Goal: Information Seeking & Learning: Learn about a topic

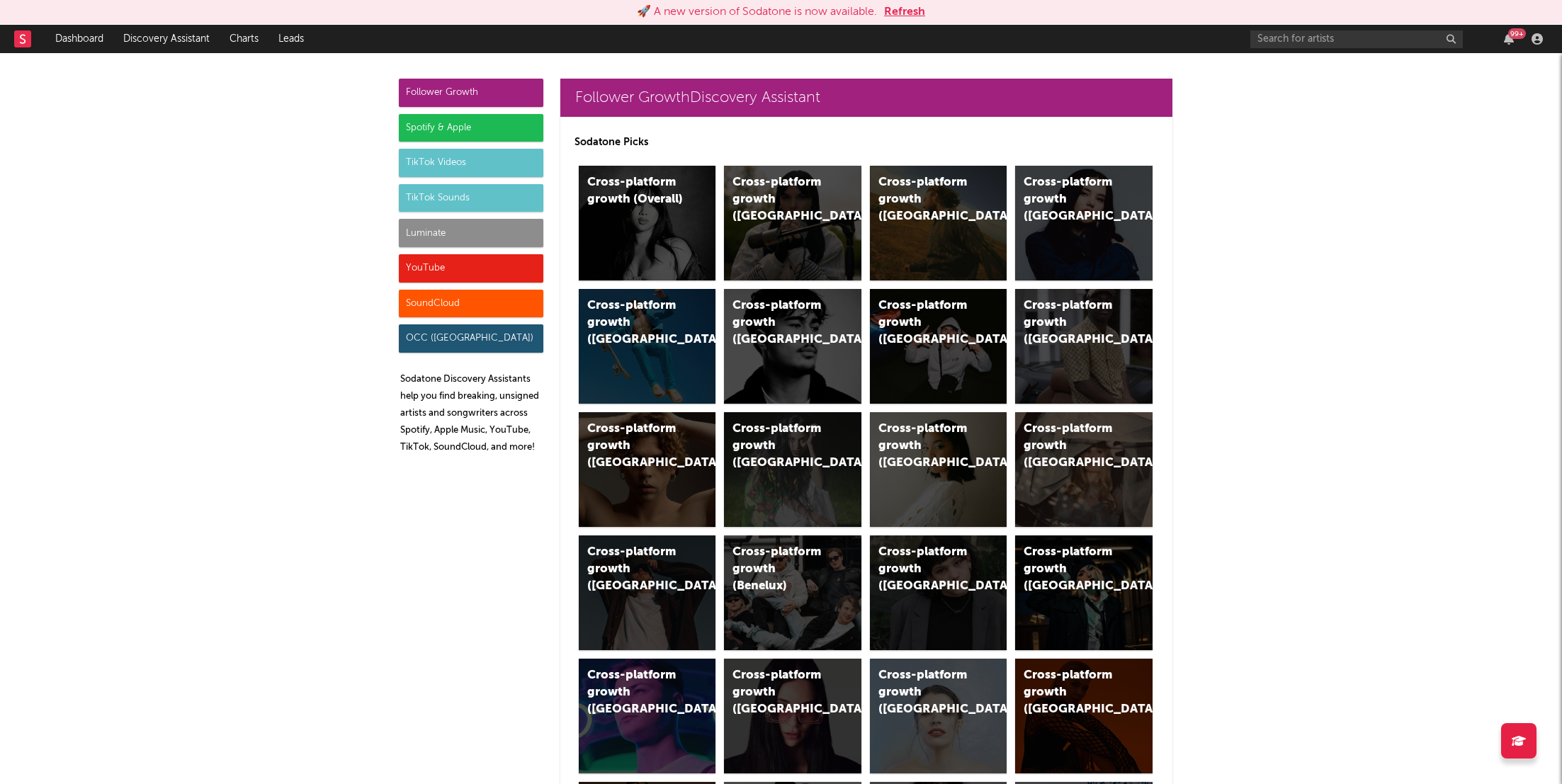
click at [913, 12] on button "Refresh" at bounding box center [904, 12] width 41 height 17
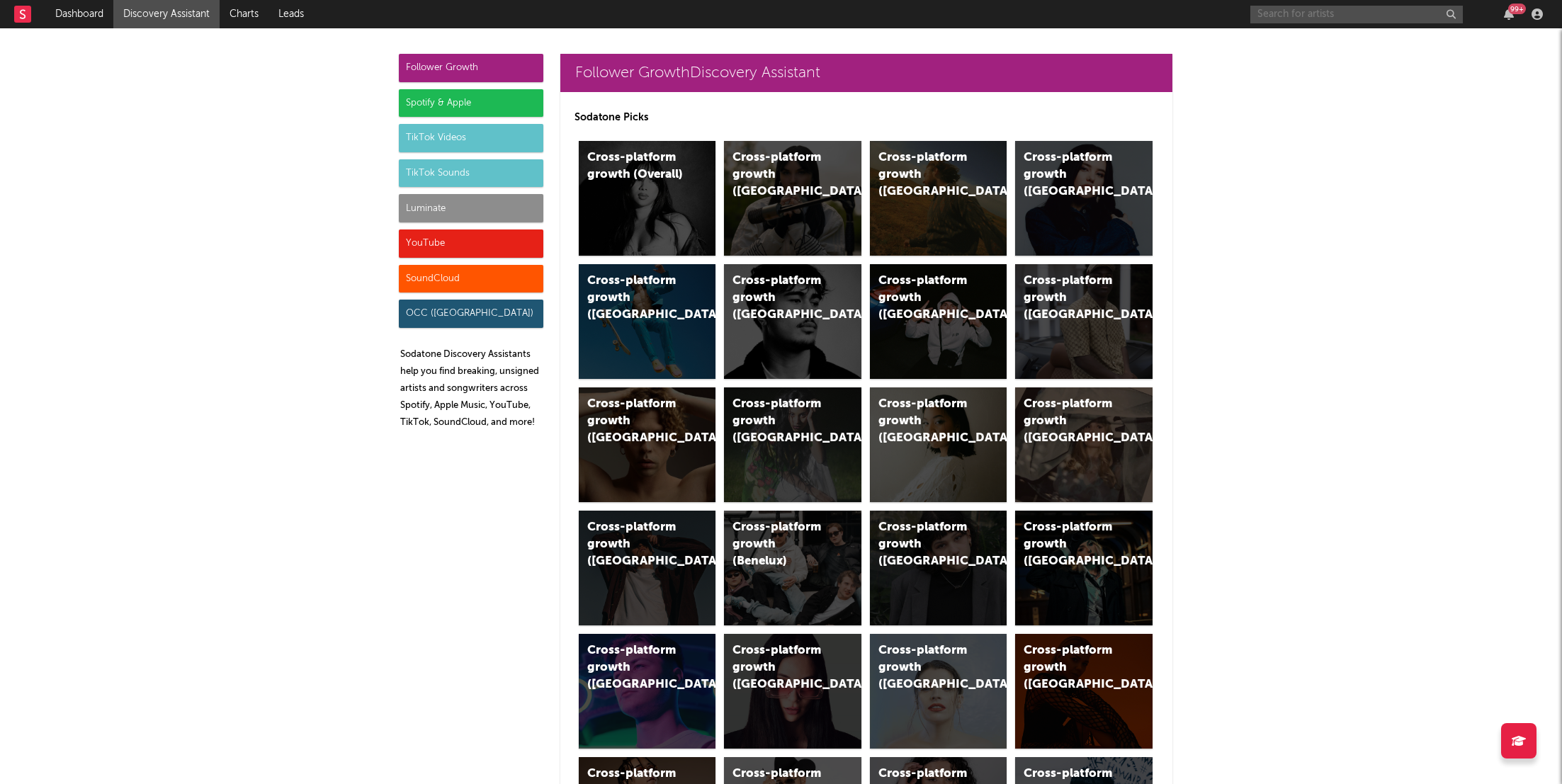
click at [1306, 13] on input "text" at bounding box center [1356, 14] width 213 height 17
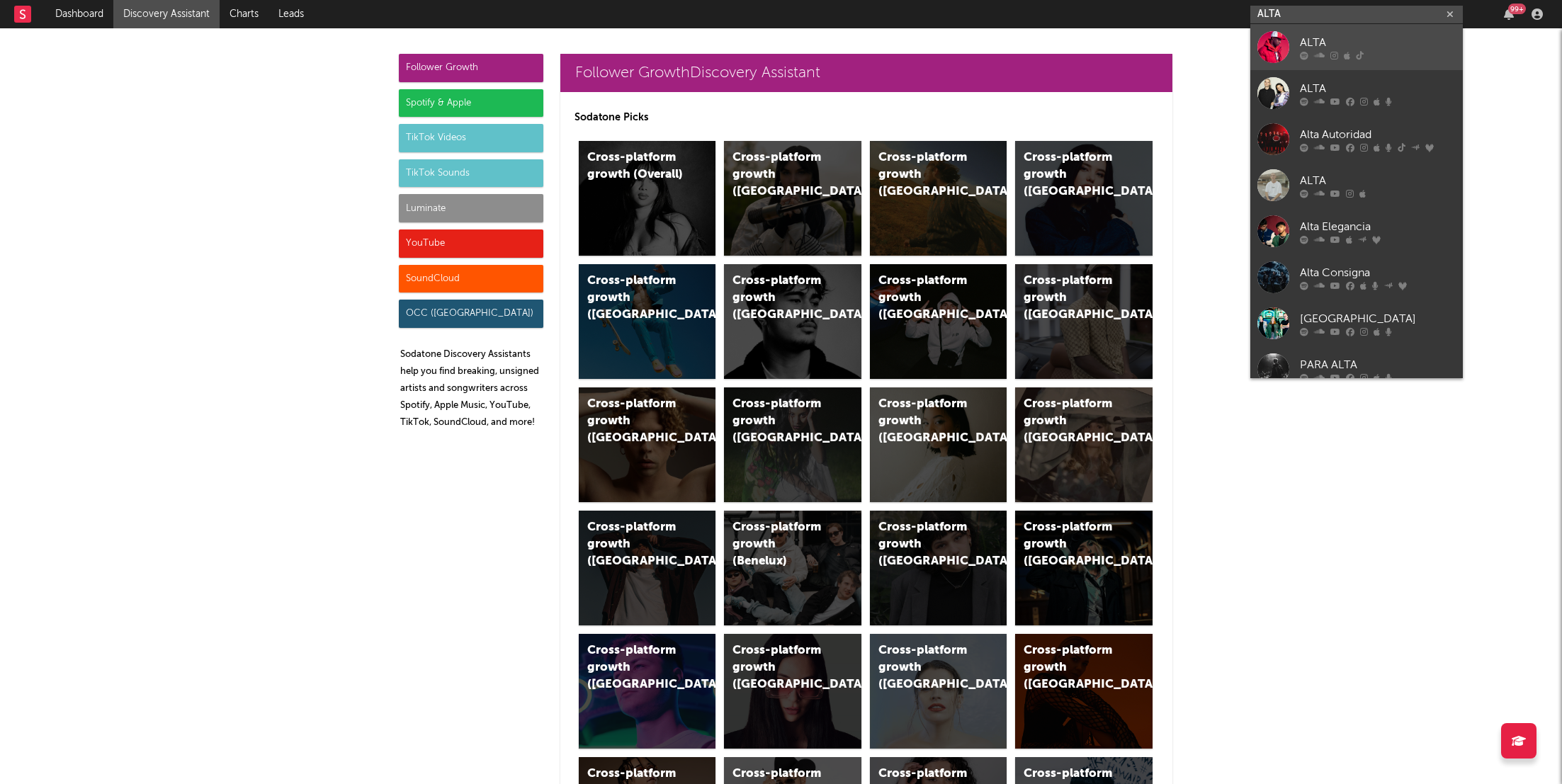
type input "ALTA"
click at [1324, 51] on icon at bounding box center [1319, 55] width 11 height 8
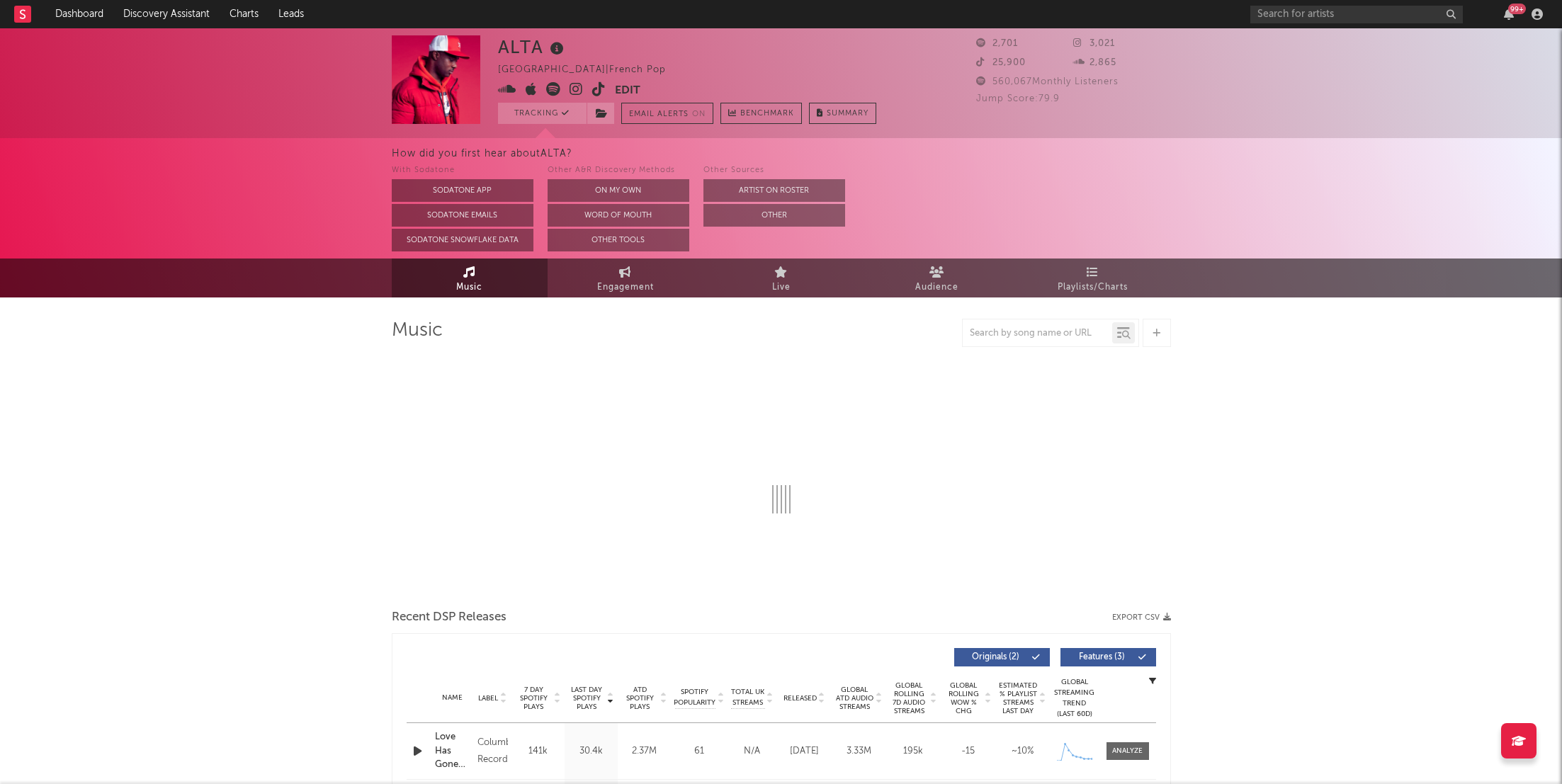
select select "6m"
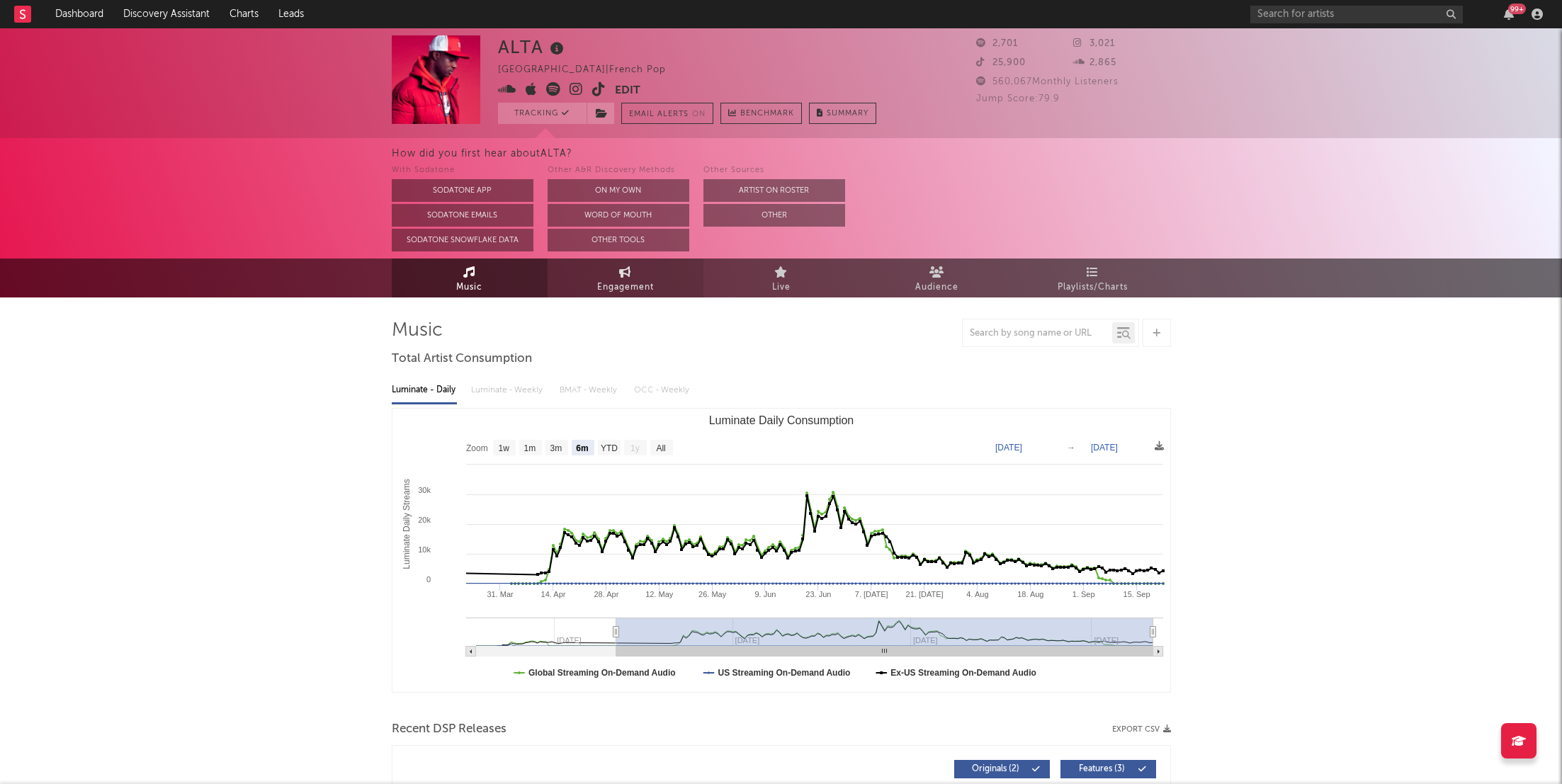
click at [610, 296] on link "Engagement" at bounding box center [625, 277] width 156 height 39
select select "1w"
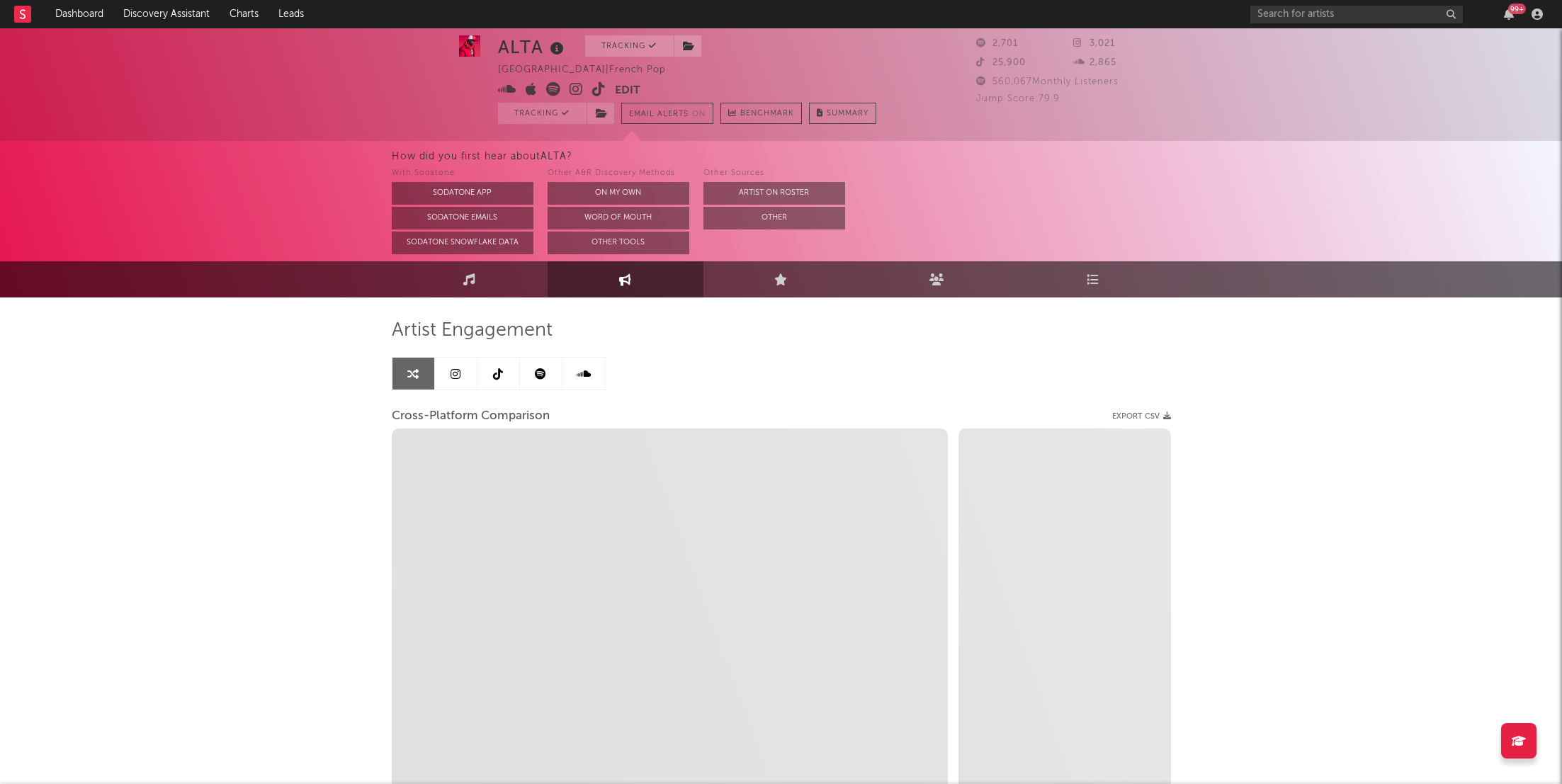
scroll to position [115, 0]
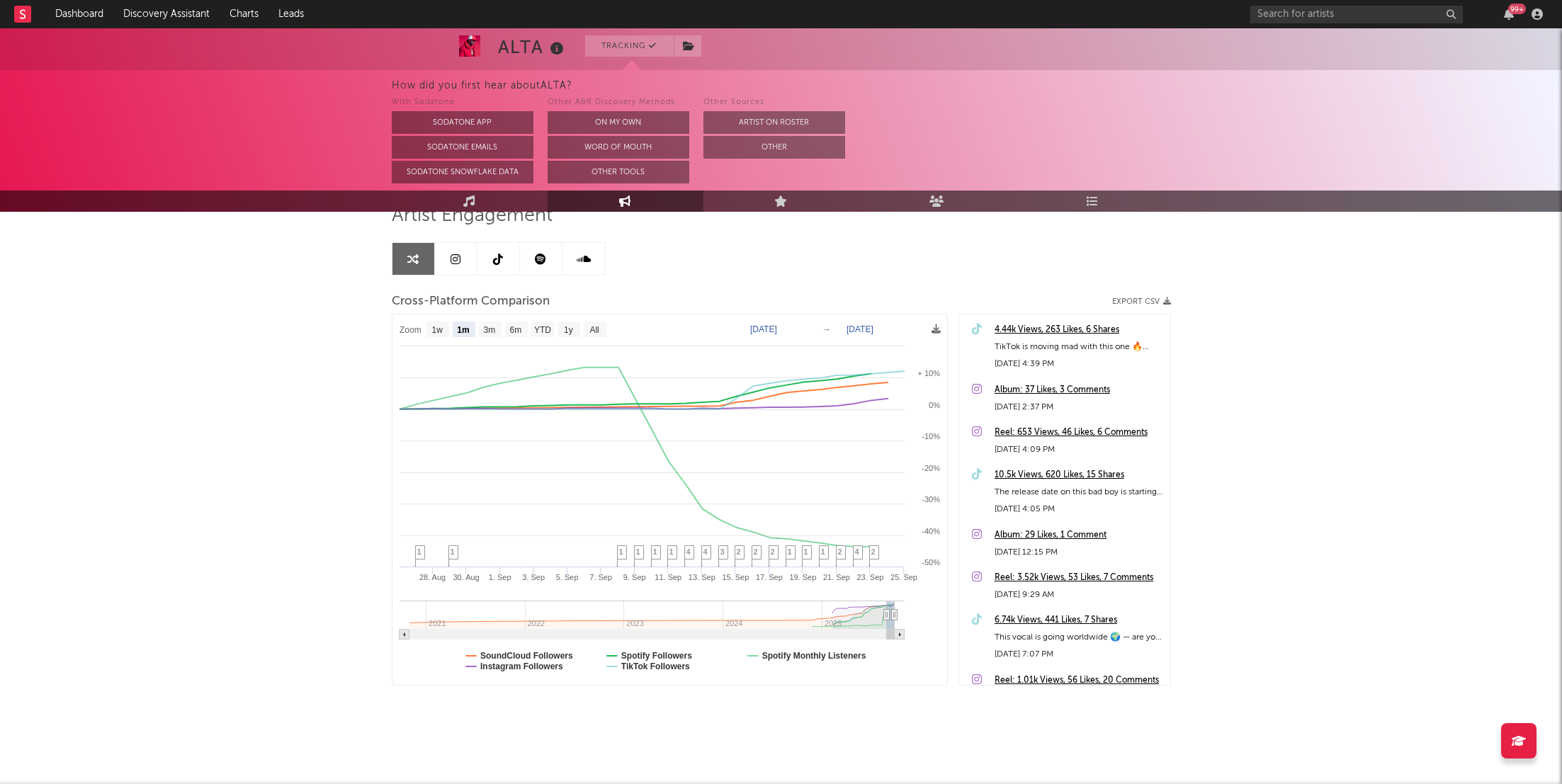
click at [1093, 328] on div "4.44k Views, 263 Likes, 6 Shares" at bounding box center [1079, 330] width 168 height 17
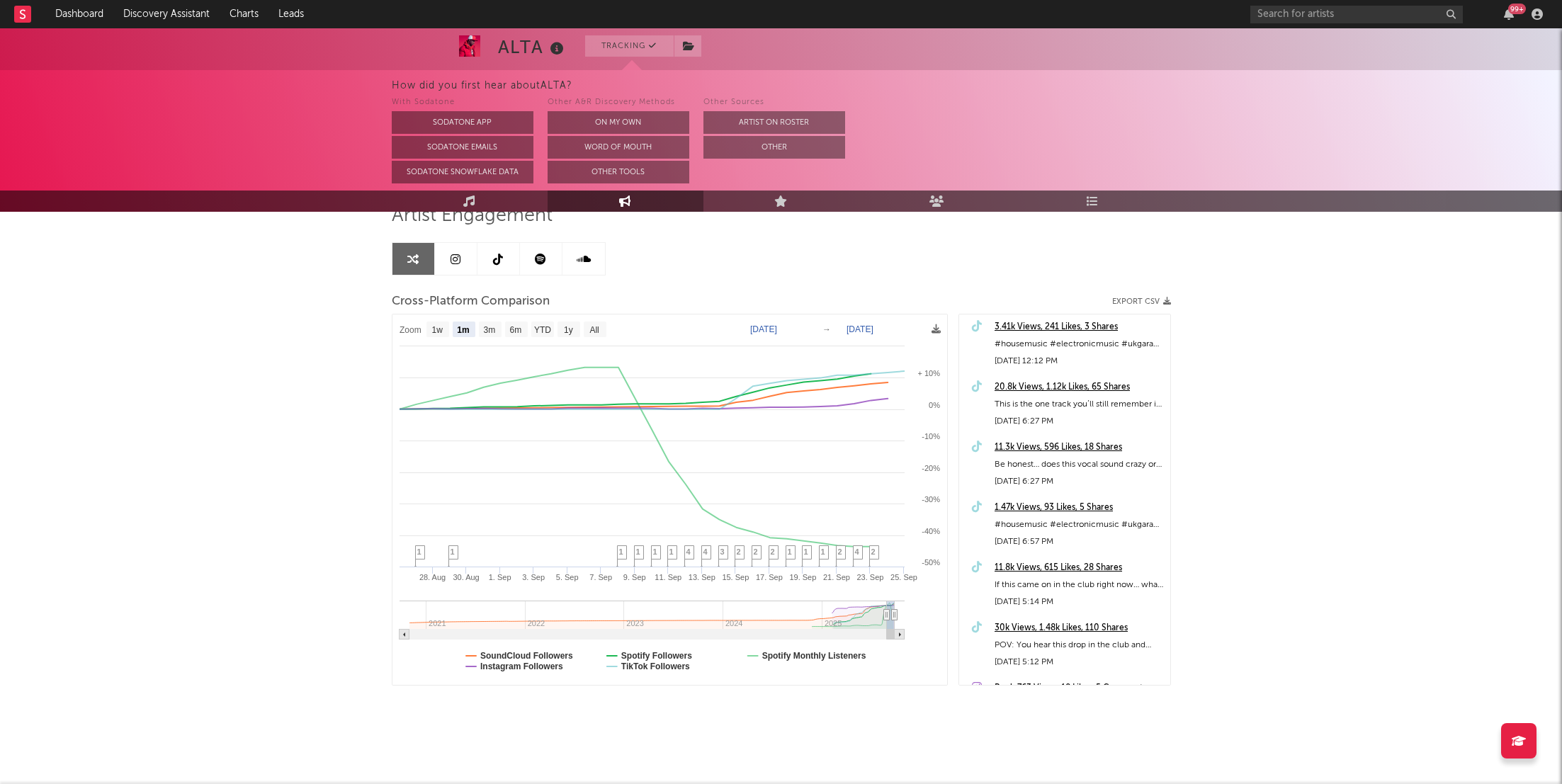
scroll to position [495, 0]
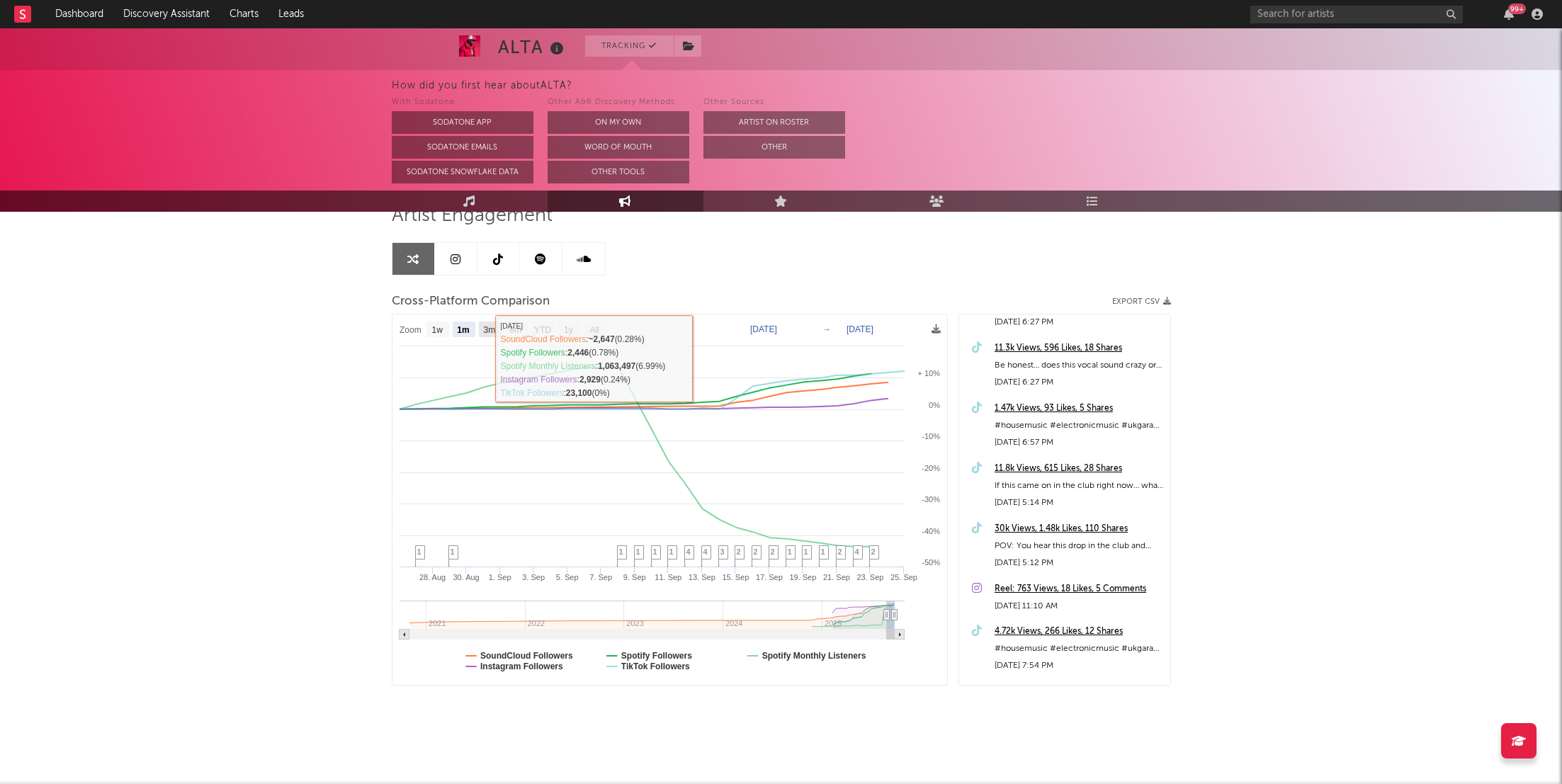
click at [489, 328] on text "3m" at bounding box center [489, 330] width 12 height 10
select select "3m"
type input "[DATE]"
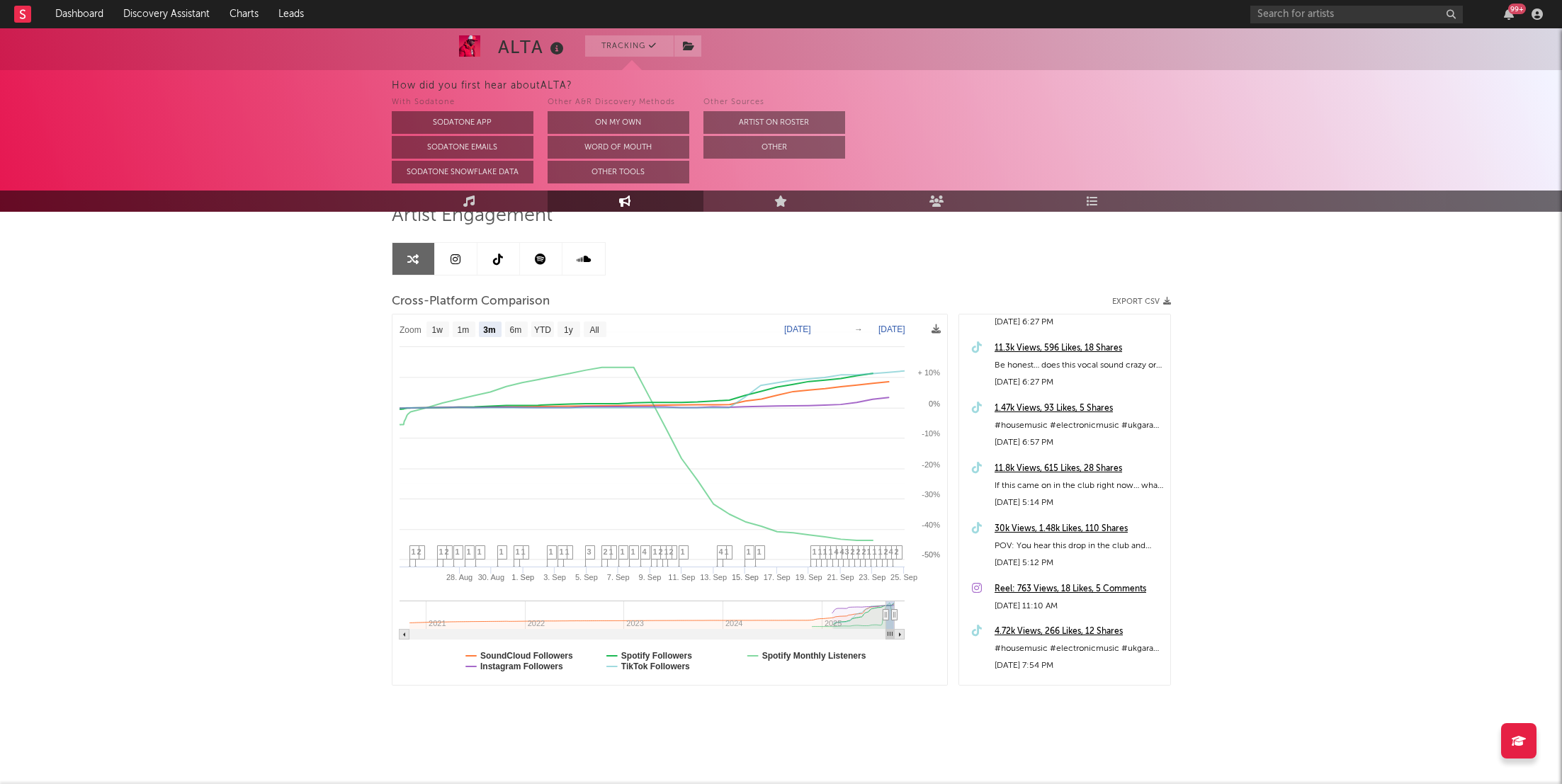
select select "3m"
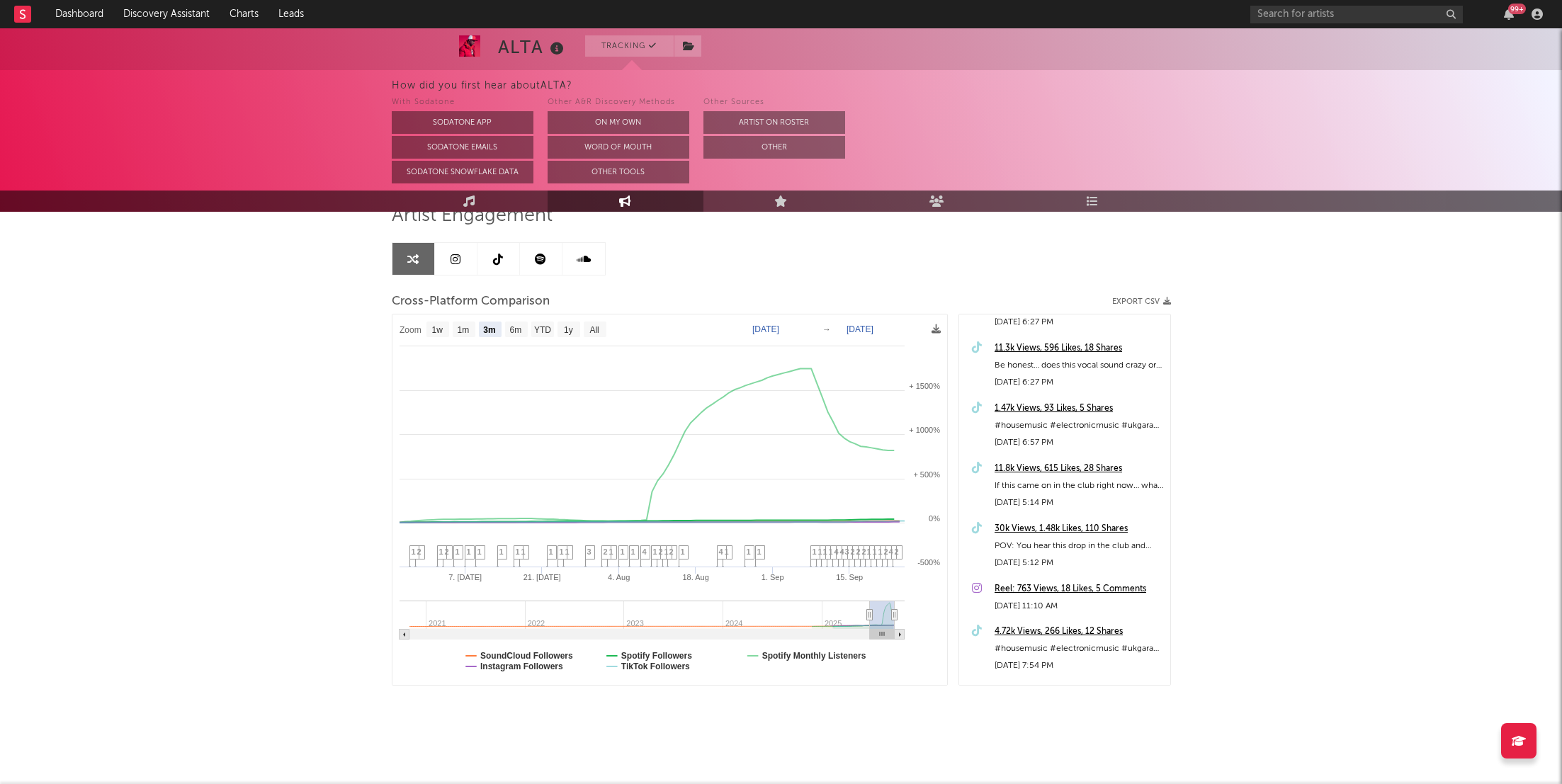
click at [1519, 12] on div "99 +" at bounding box center [1517, 8] width 18 height 11
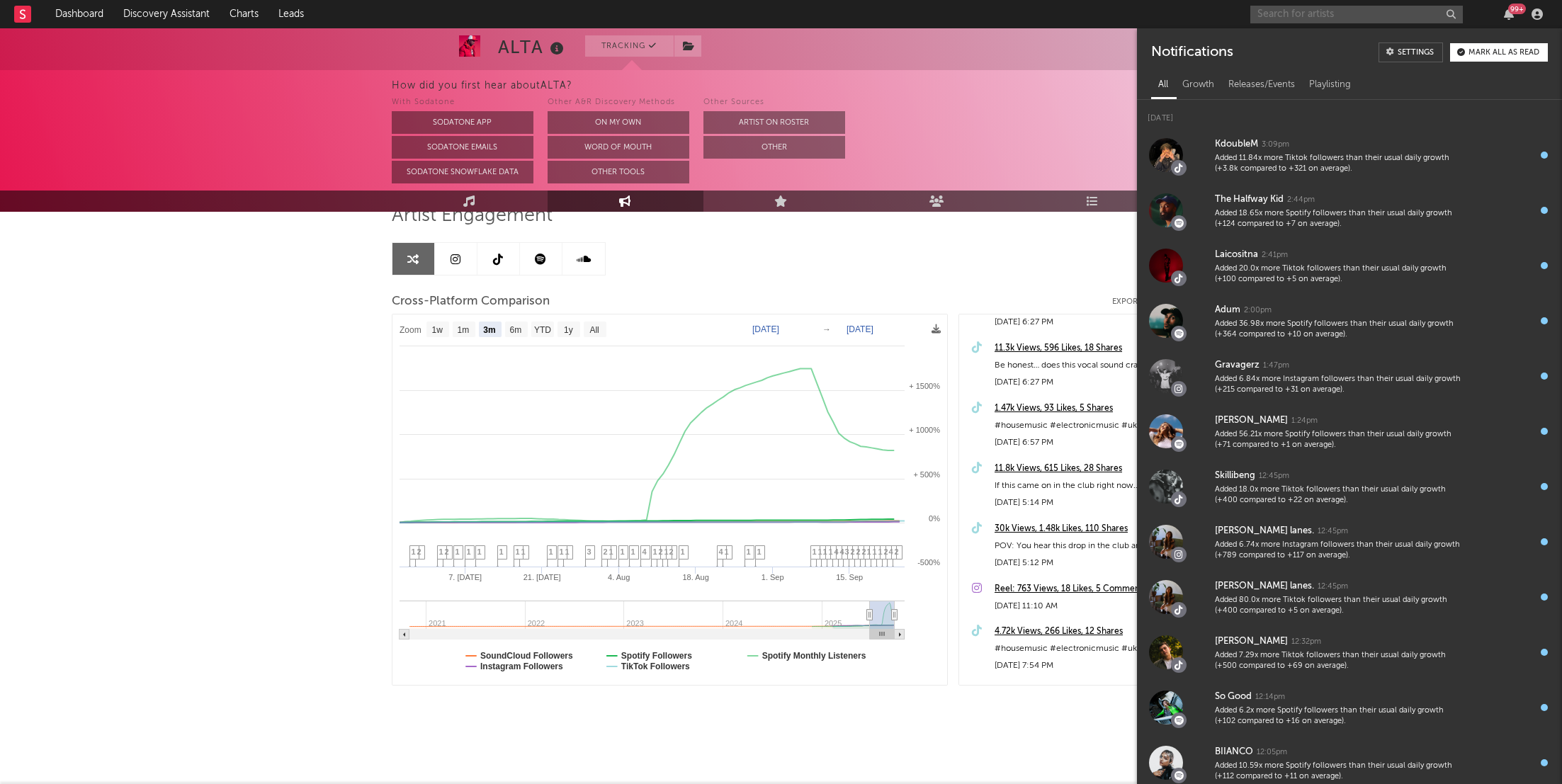
click at [1302, 17] on input "text" at bounding box center [1356, 14] width 213 height 17
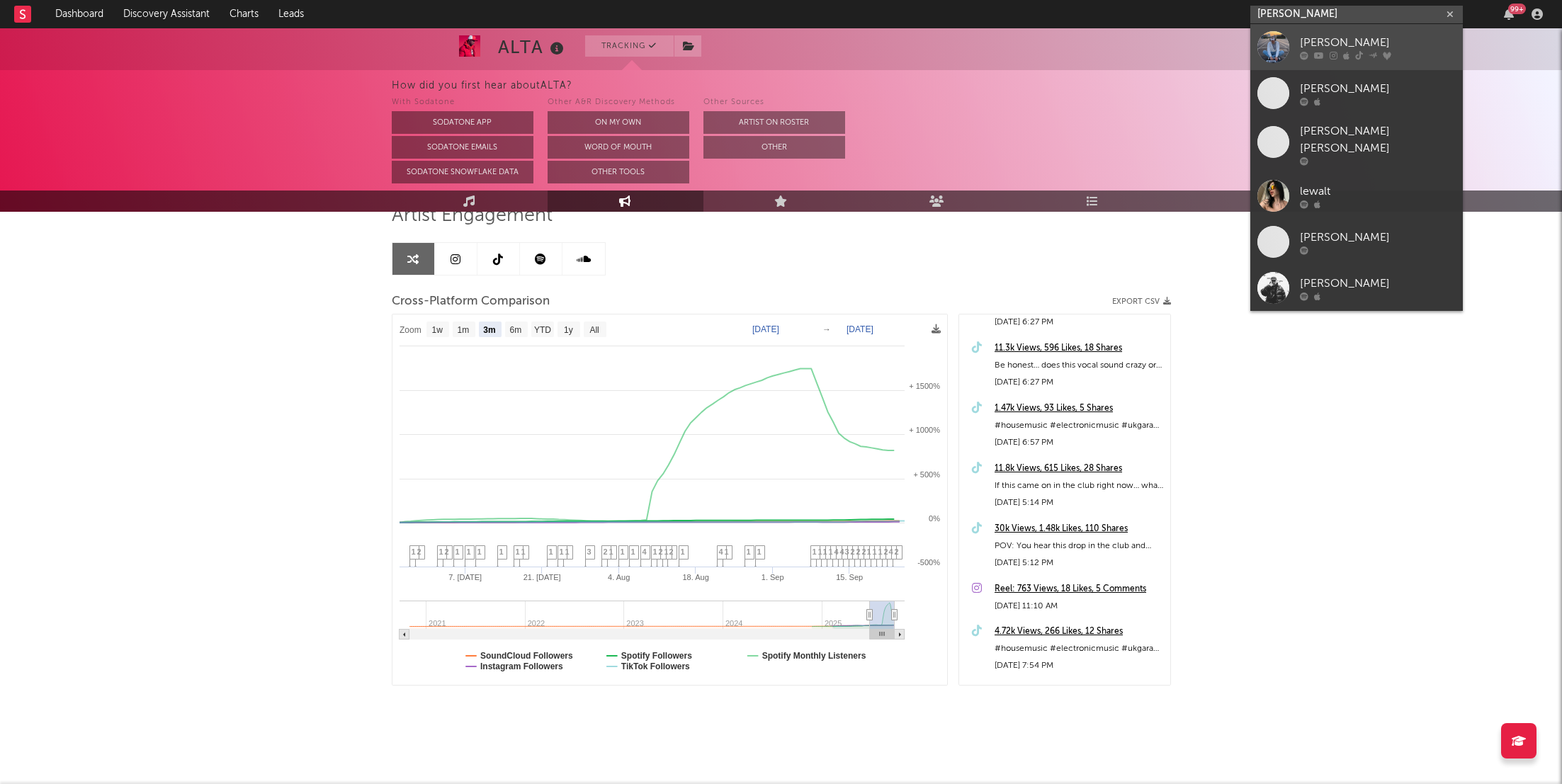
type input "[PERSON_NAME]"
click at [1321, 52] on icon at bounding box center [1319, 55] width 10 height 8
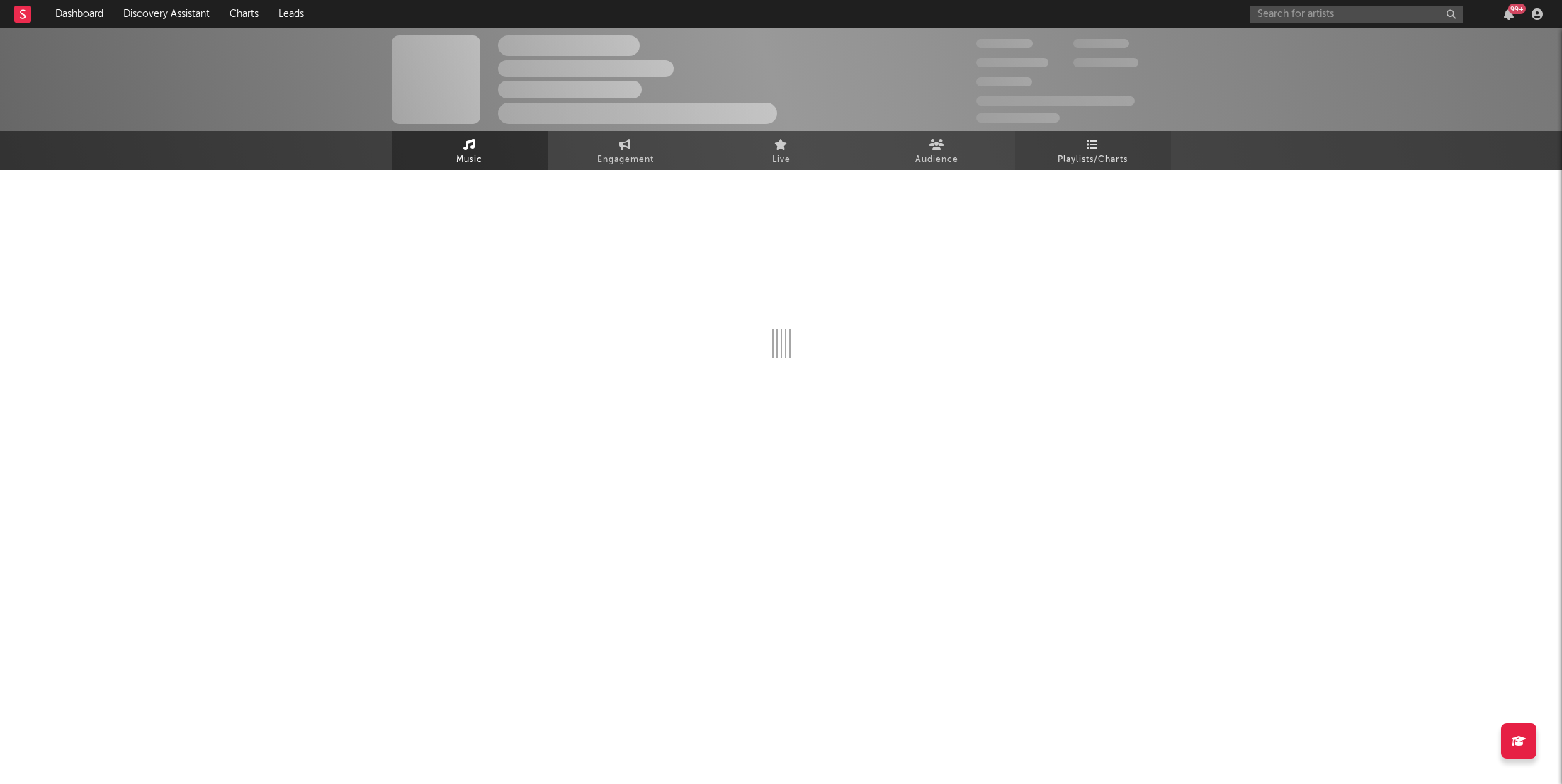
click at [1120, 163] on span "Playlists/Charts" at bounding box center [1093, 160] width 70 height 17
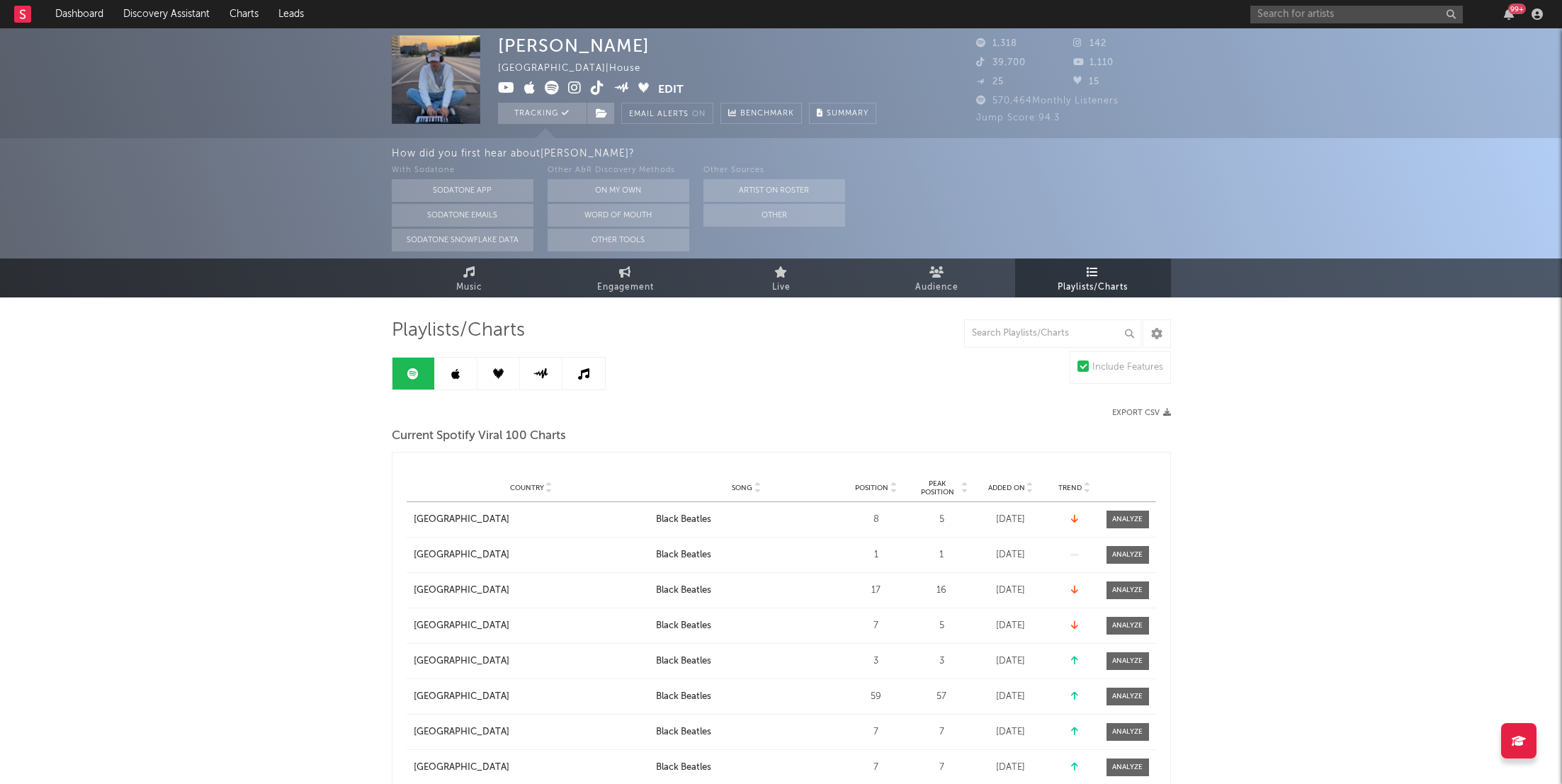
click at [883, 489] on span "Position" at bounding box center [872, 488] width 33 height 8
click at [591, 372] on link at bounding box center [583, 373] width 43 height 32
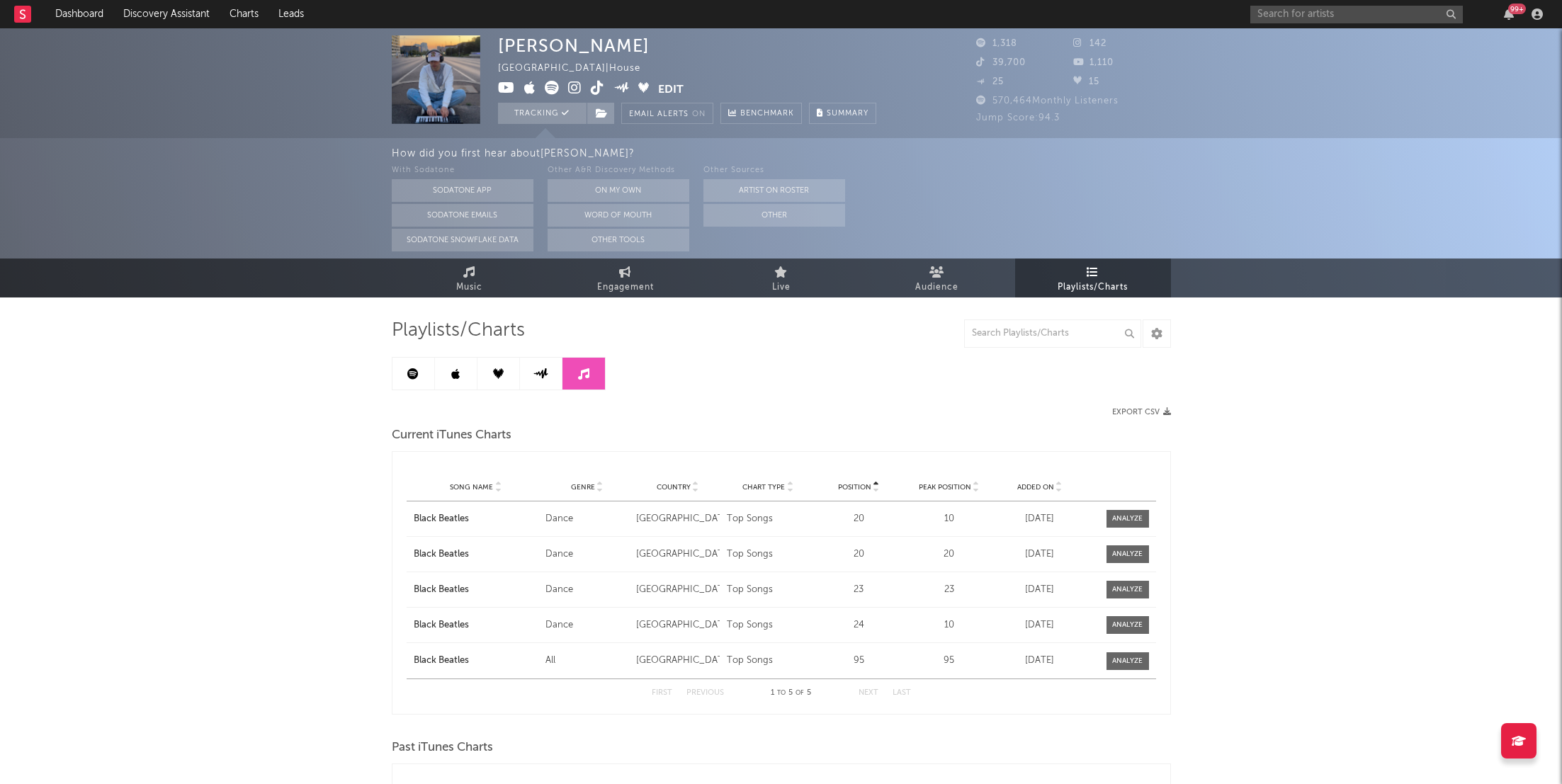
click at [452, 364] on link at bounding box center [456, 373] width 43 height 32
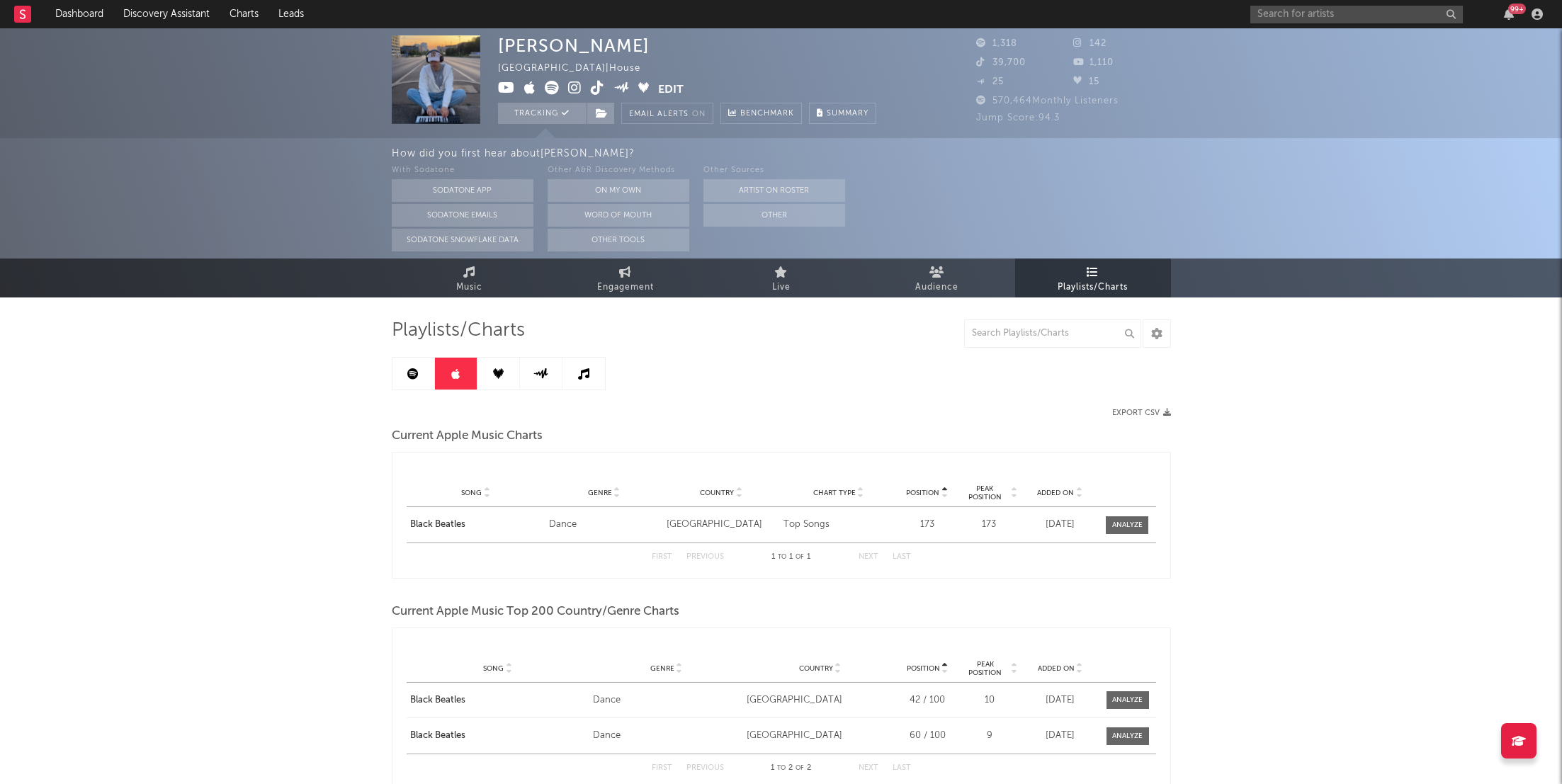
click at [417, 360] on link at bounding box center [413, 373] width 43 height 32
